Goal: Navigation & Orientation: Go to known website

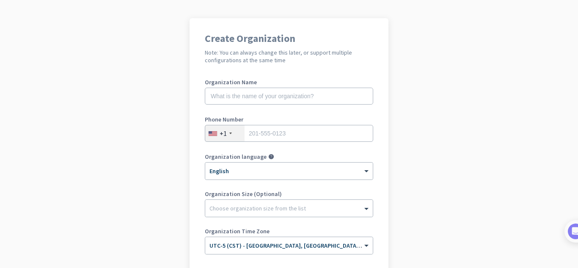
scroll to position [167, 0]
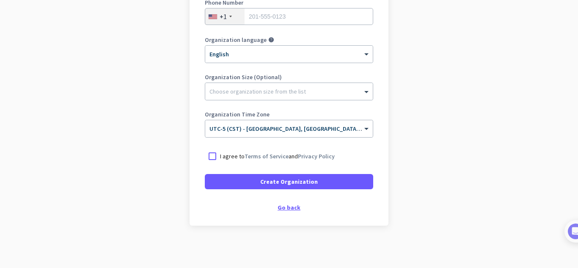
click at [289, 208] on div "Go back" at bounding box center [289, 207] width 169 height 6
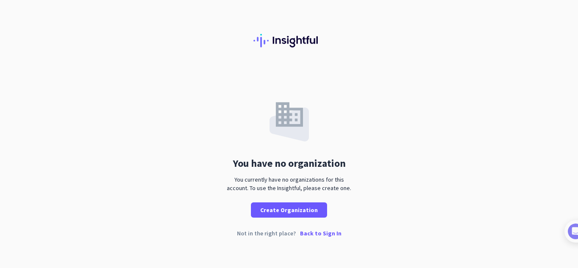
click at [328, 234] on p "Back to Sign In" at bounding box center [320, 233] width 41 height 6
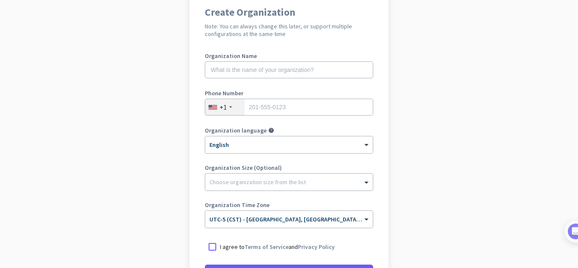
scroll to position [76, 0]
click at [366, 183] on span at bounding box center [367, 183] width 11 height 8
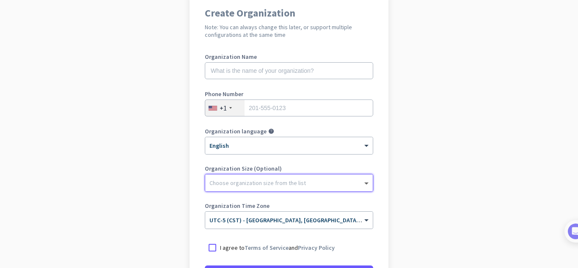
click at [366, 183] on span at bounding box center [367, 183] width 11 height 8
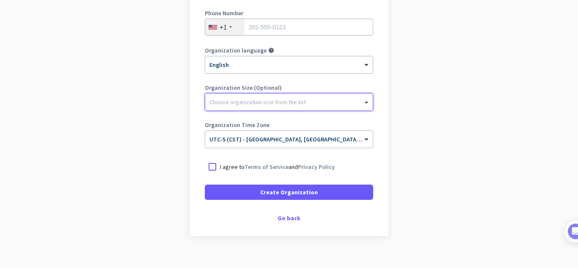
scroll to position [167, 0]
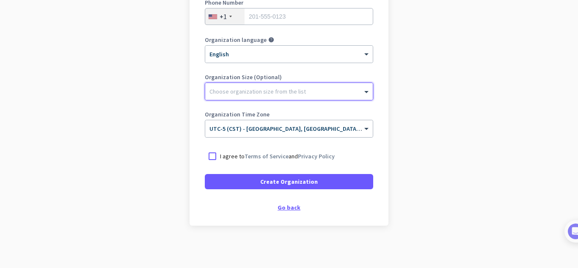
click at [292, 209] on div "Go back" at bounding box center [289, 207] width 169 height 6
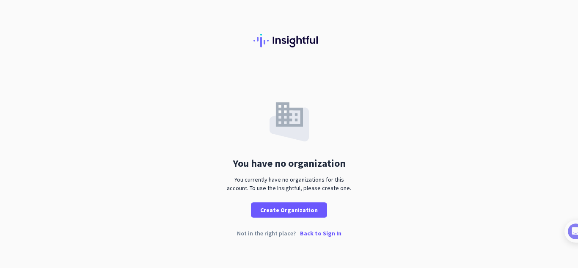
click at [323, 235] on p "Back to Sign In" at bounding box center [320, 233] width 41 height 6
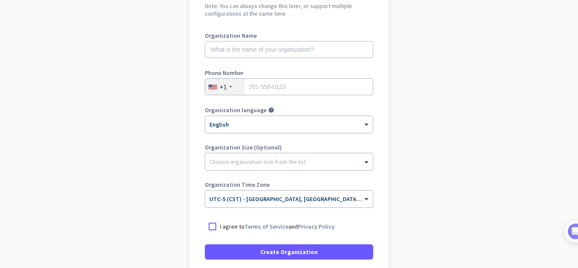
scroll to position [167, 0]
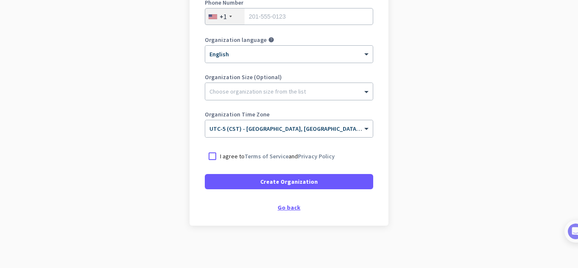
click at [290, 210] on div "Go back" at bounding box center [289, 207] width 169 height 6
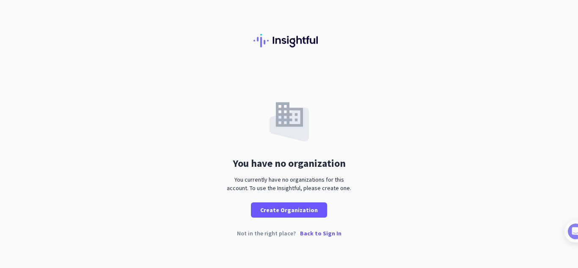
click at [326, 236] on p "Back to Sign In" at bounding box center [320, 233] width 41 height 6
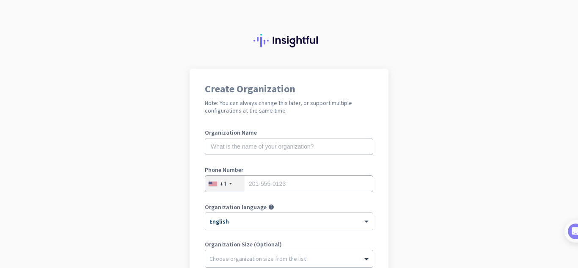
scroll to position [167, 0]
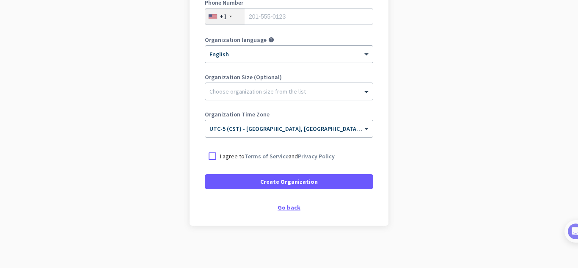
click at [289, 210] on div "Go back" at bounding box center [289, 207] width 169 height 6
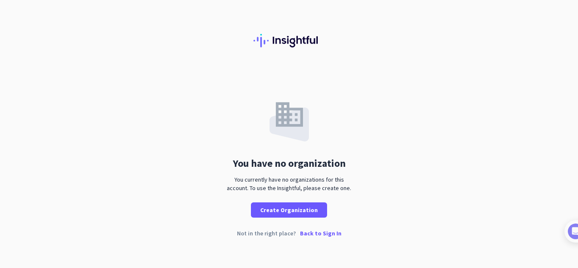
click at [315, 233] on p "Back to Sign In" at bounding box center [320, 233] width 41 height 6
